Goal: Download file/media

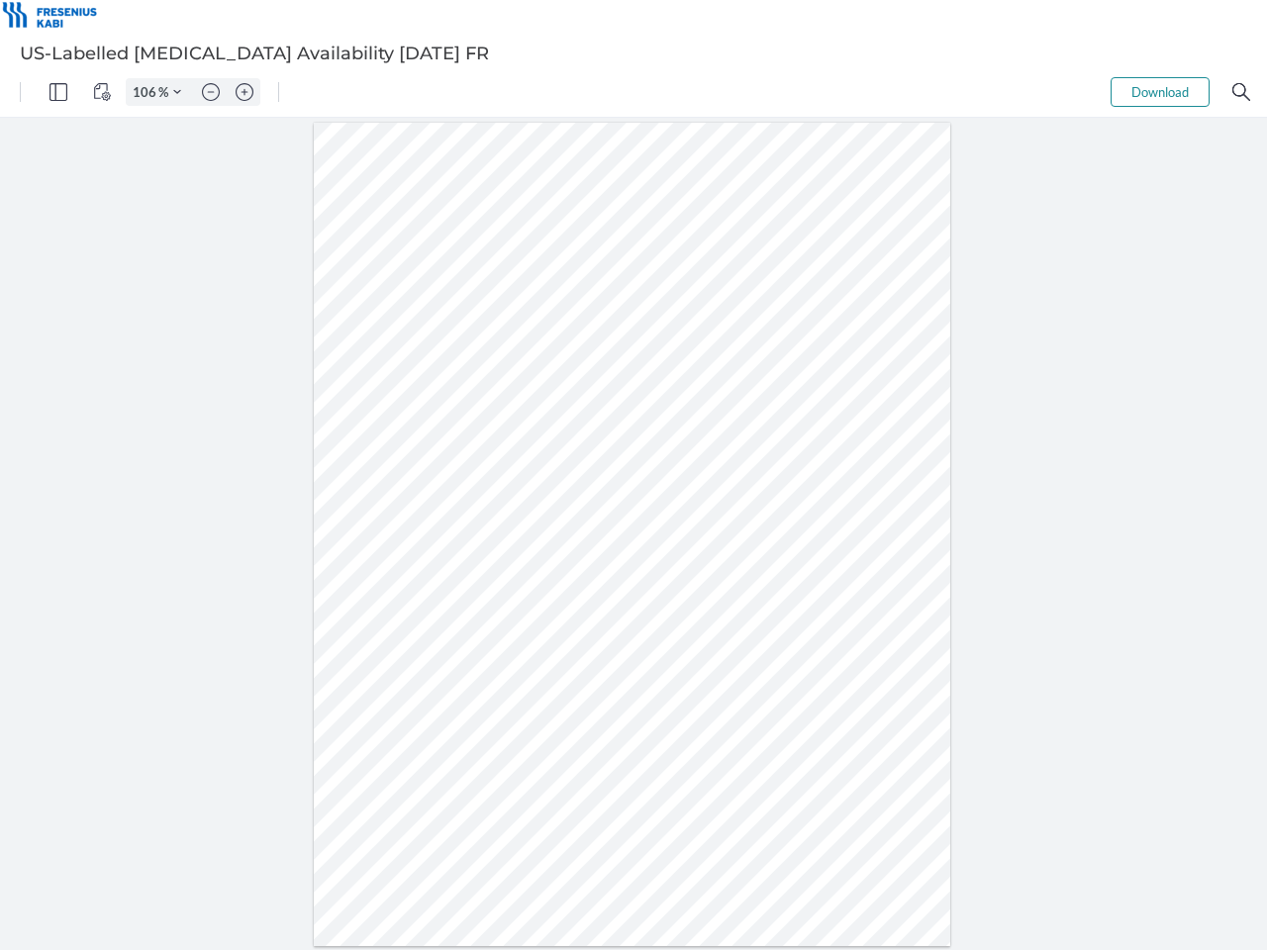
click at [58, 92] on img "Panel" at bounding box center [58, 92] width 18 height 18
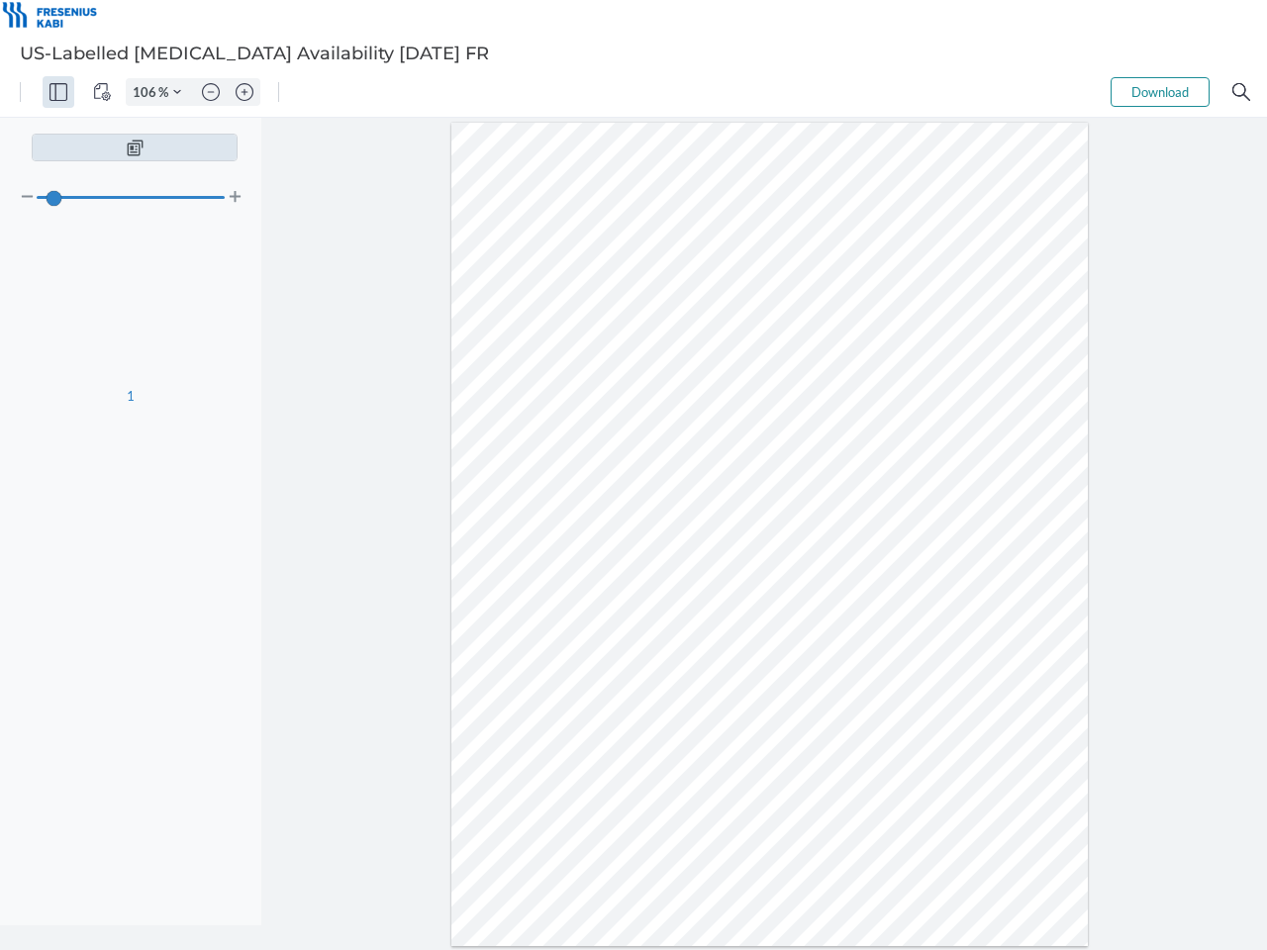
click at [102, 92] on img "View Controls" at bounding box center [102, 92] width 18 height 18
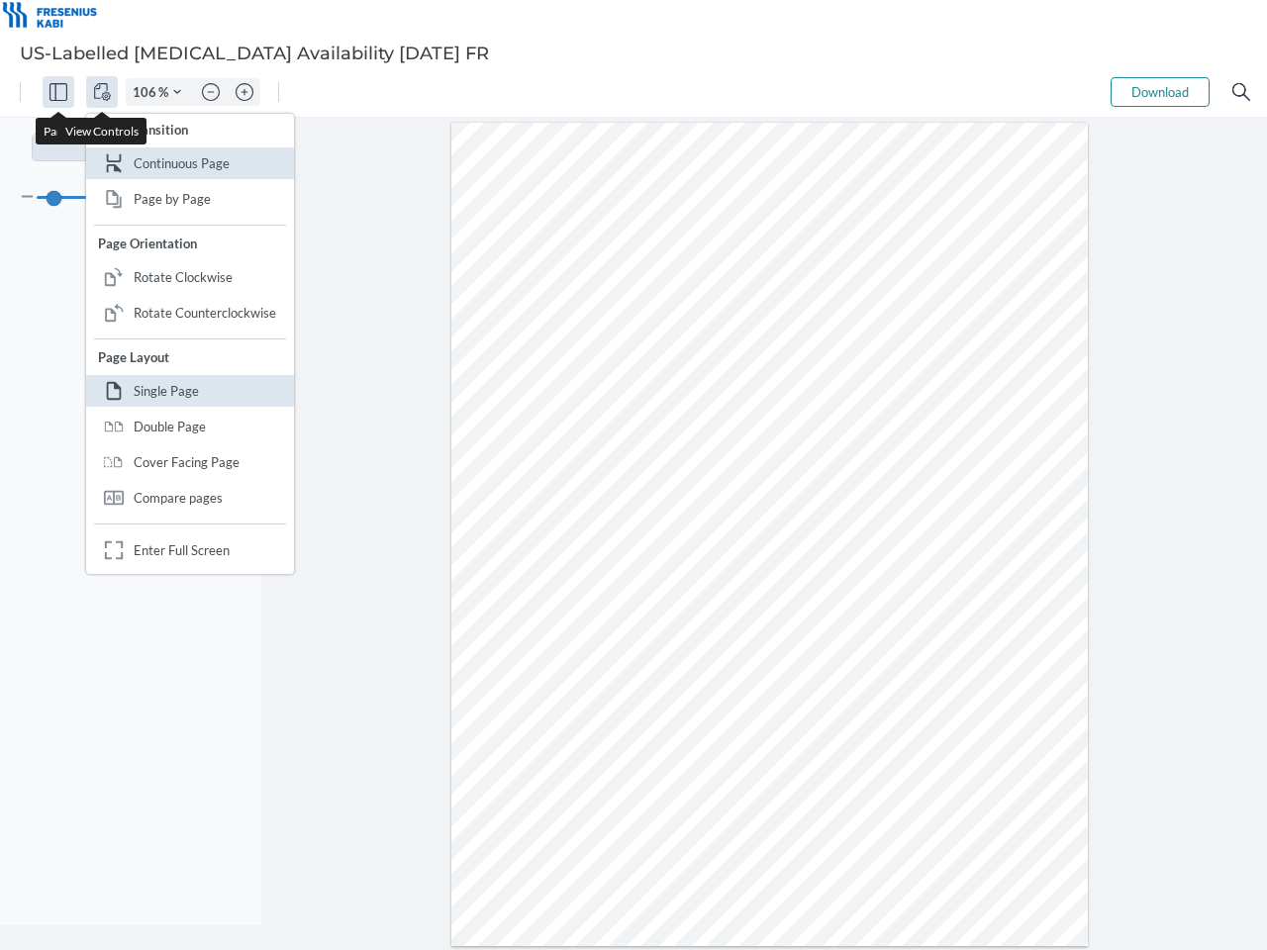
click at [147, 92] on input "106" at bounding box center [143, 92] width 32 height 18
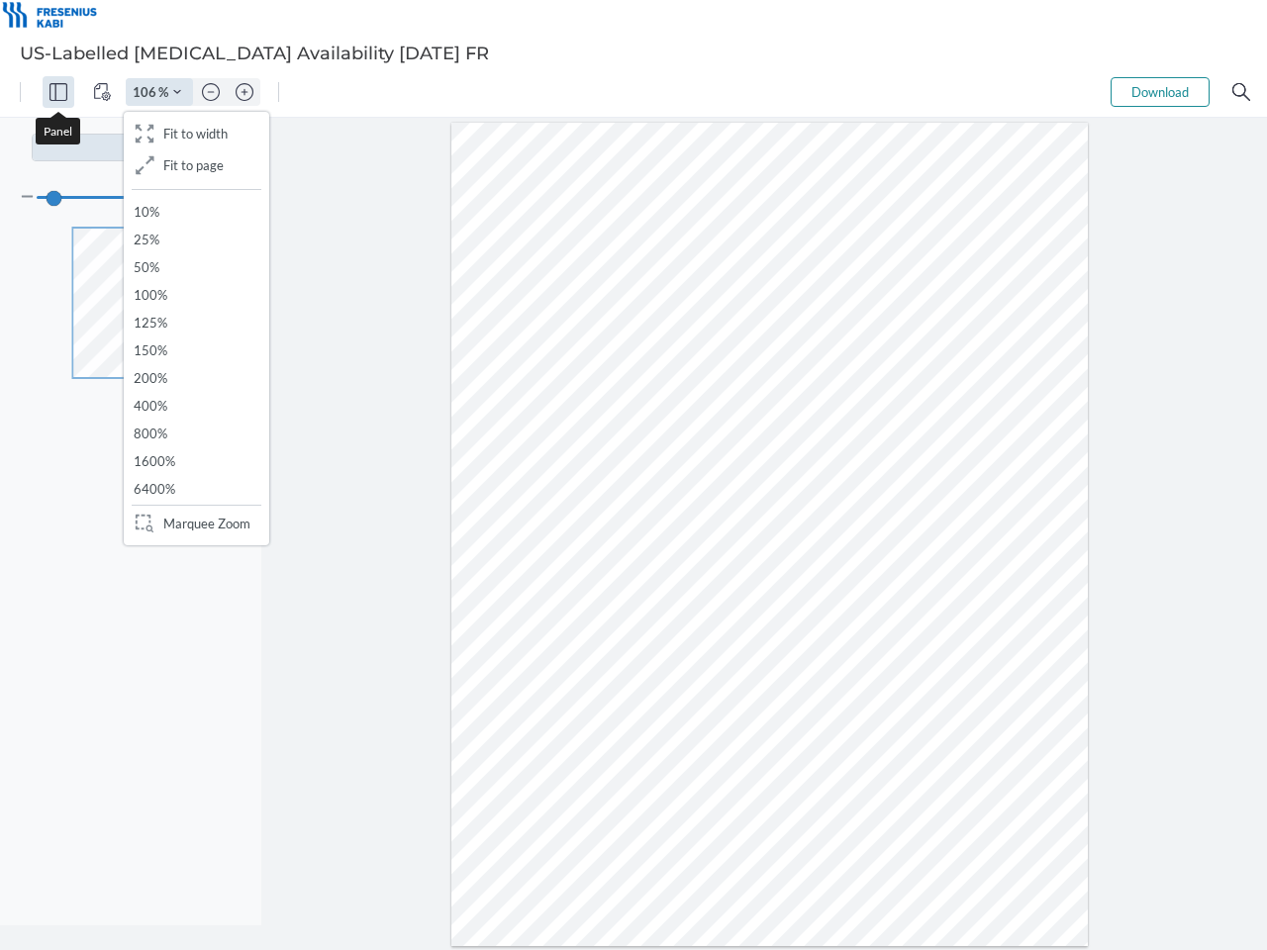
click at [177, 92] on img "Zoom Controls" at bounding box center [177, 92] width 8 height 8
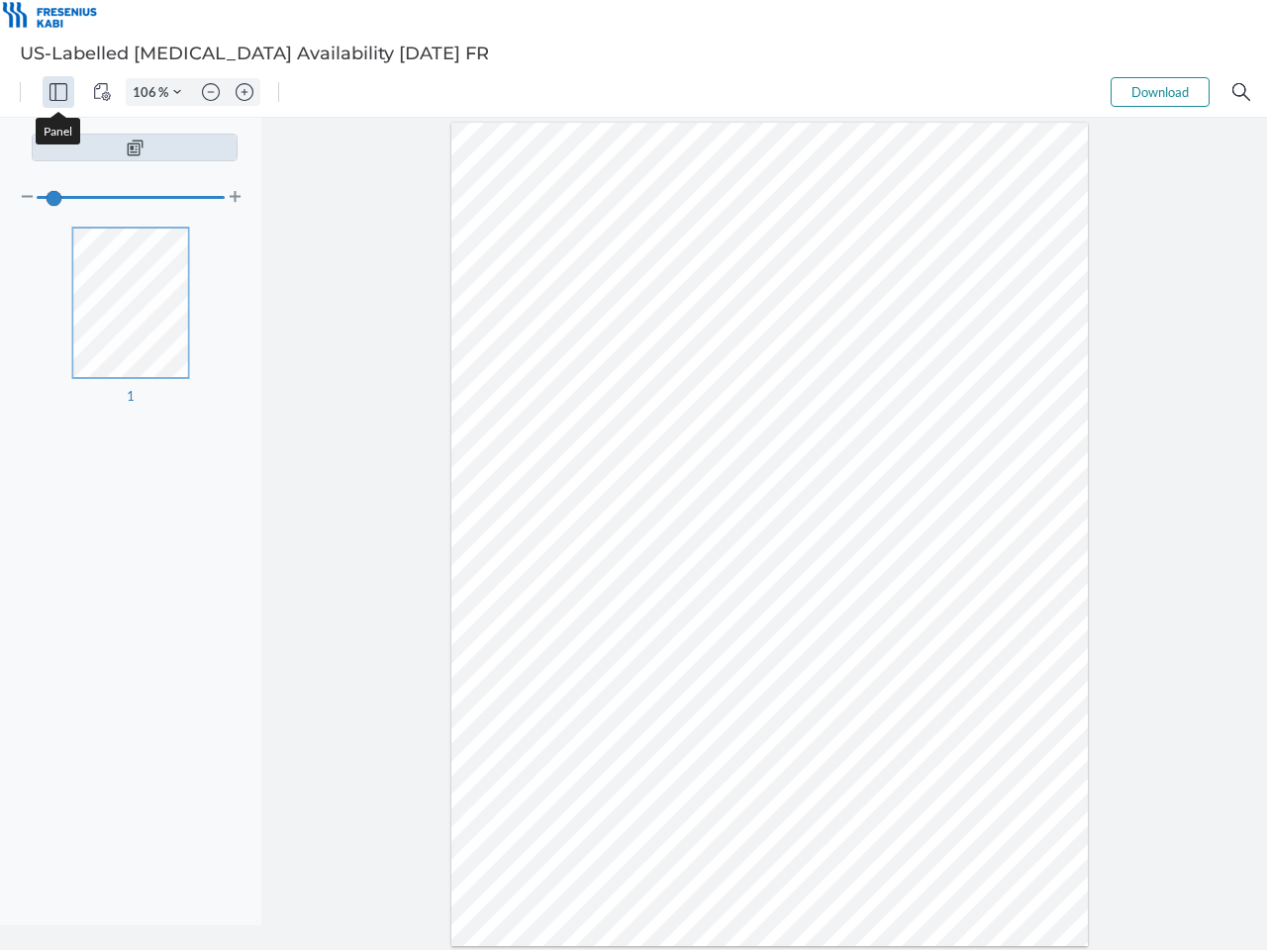
click at [211, 92] on img "Zoom out" at bounding box center [211, 92] width 18 height 18
click at [244, 92] on img "Zoom in" at bounding box center [245, 92] width 18 height 18
type input "106"
click at [1160, 92] on button "Download" at bounding box center [1159, 92] width 99 height 30
click at [1241, 92] on img "Search" at bounding box center [1241, 92] width 18 height 18
